Goal: Information Seeking & Learning: Learn about a topic

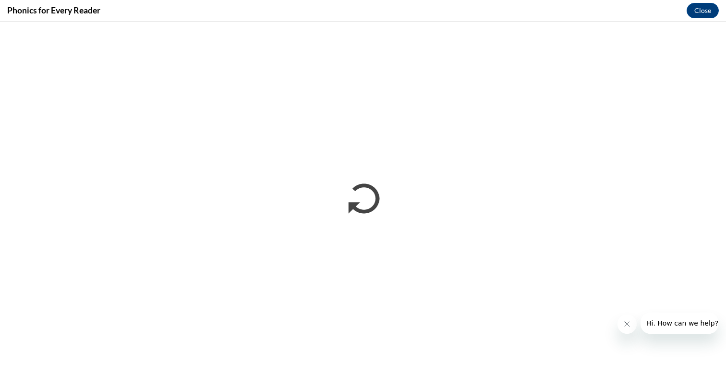
click at [627, 329] on button "Close message from company" at bounding box center [626, 323] width 19 height 19
